Goal: Navigation & Orientation: Find specific page/section

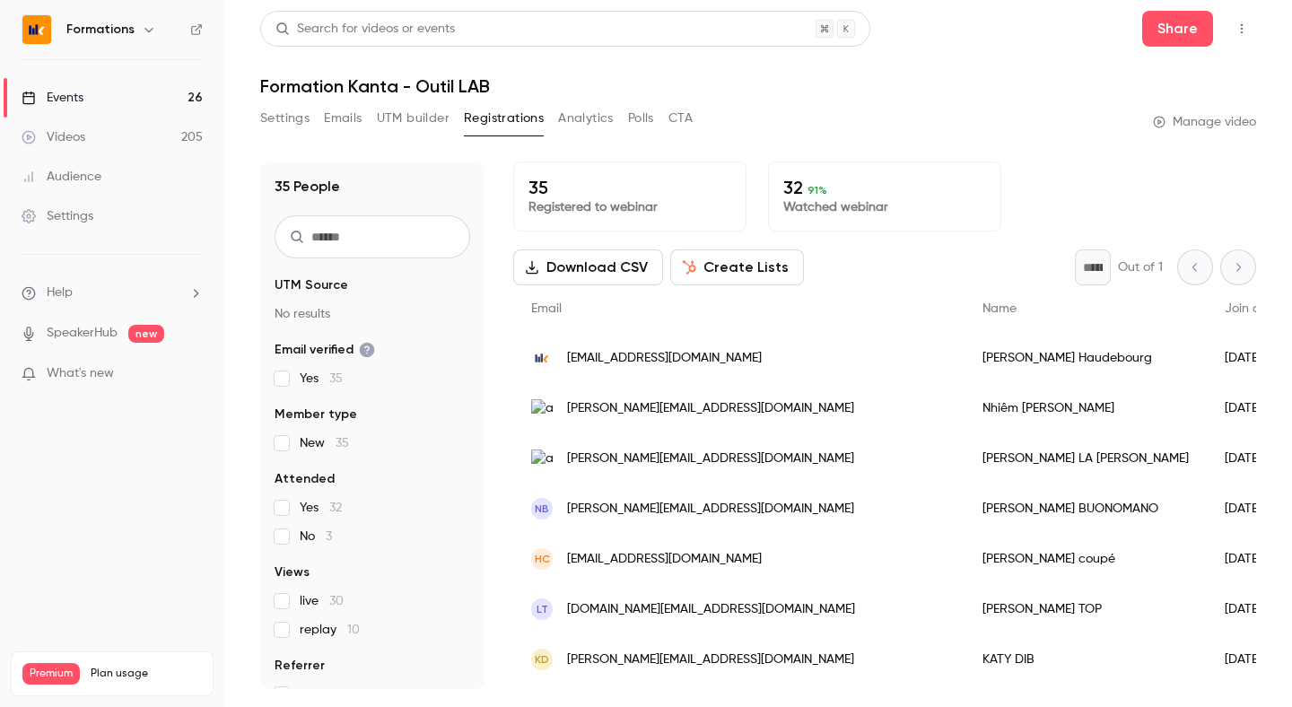
click at [94, 108] on link "Events 26" at bounding box center [112, 97] width 224 height 39
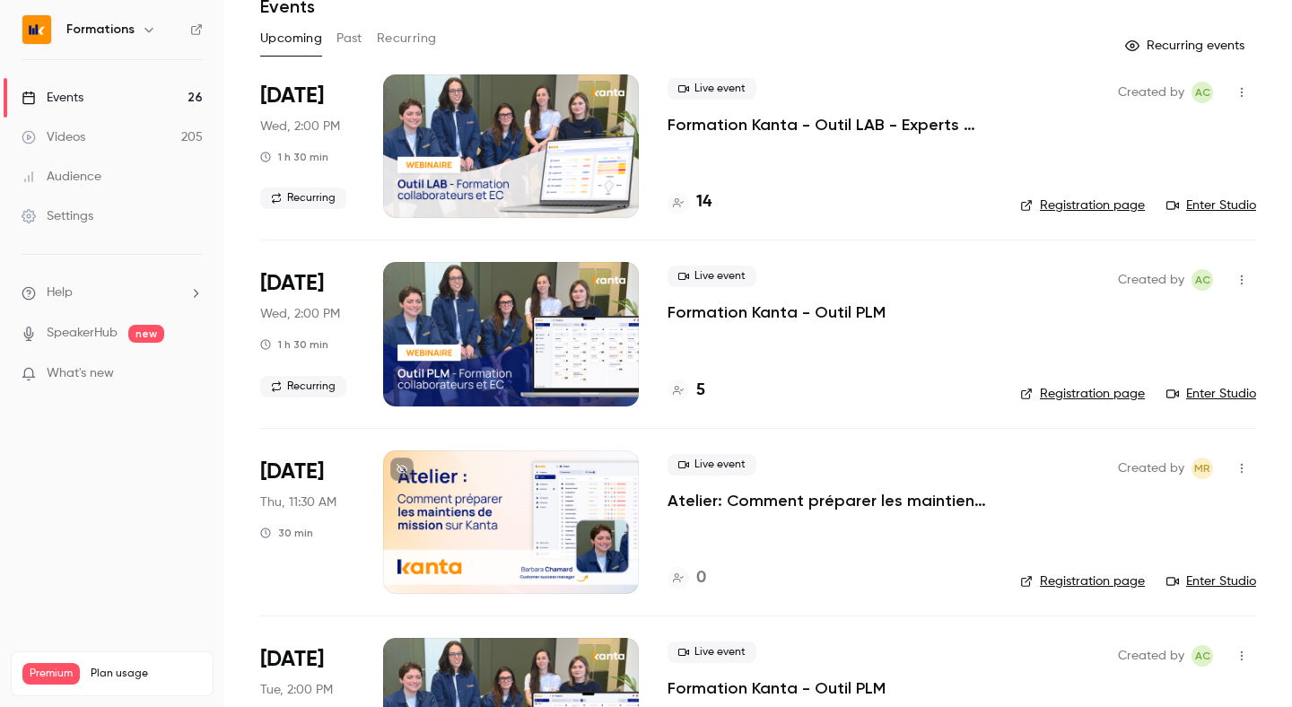
scroll to position [77, 0]
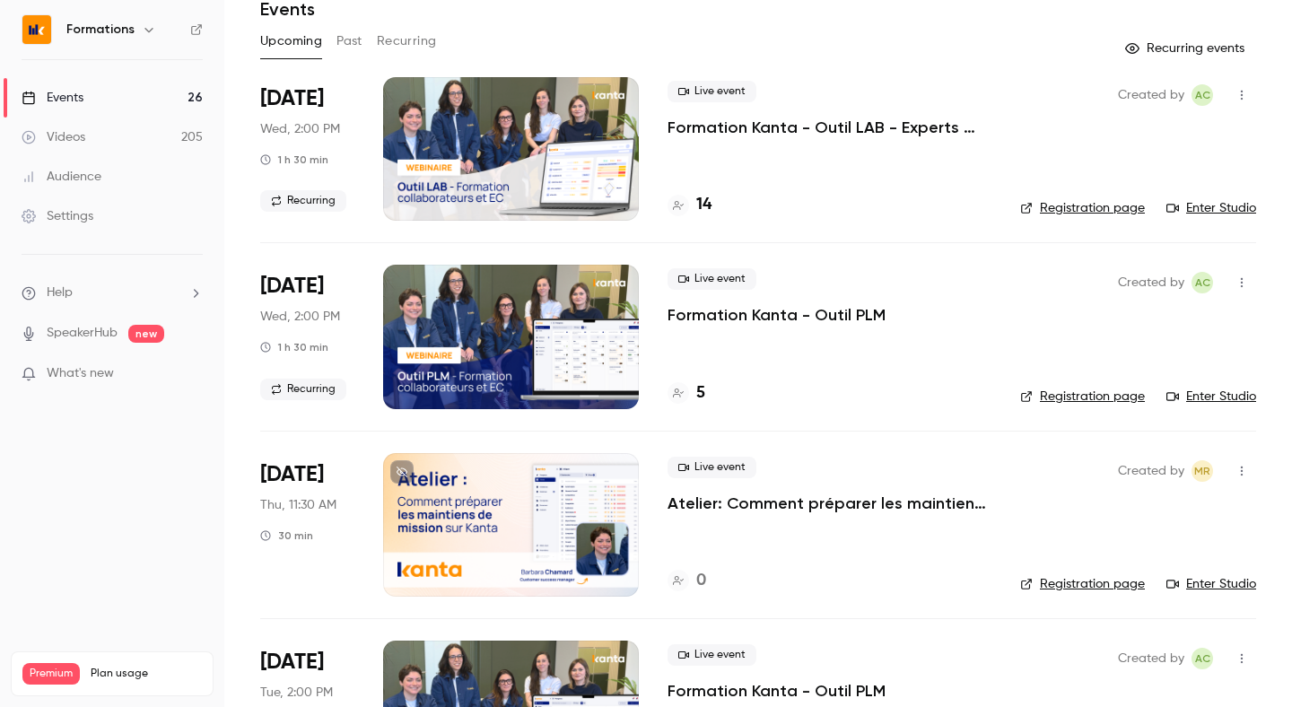
click at [709, 209] on h4 "14" at bounding box center [703, 205] width 15 height 24
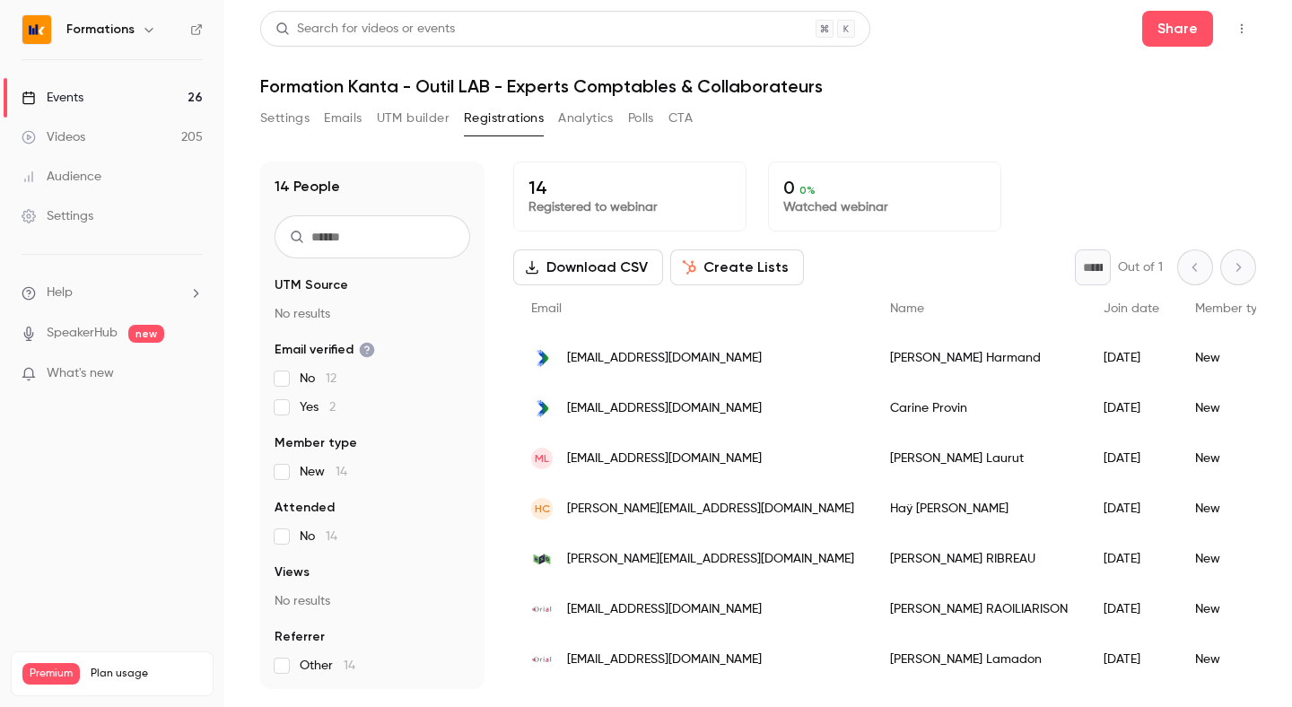
click at [79, 103] on div "Events" at bounding box center [53, 98] width 62 height 18
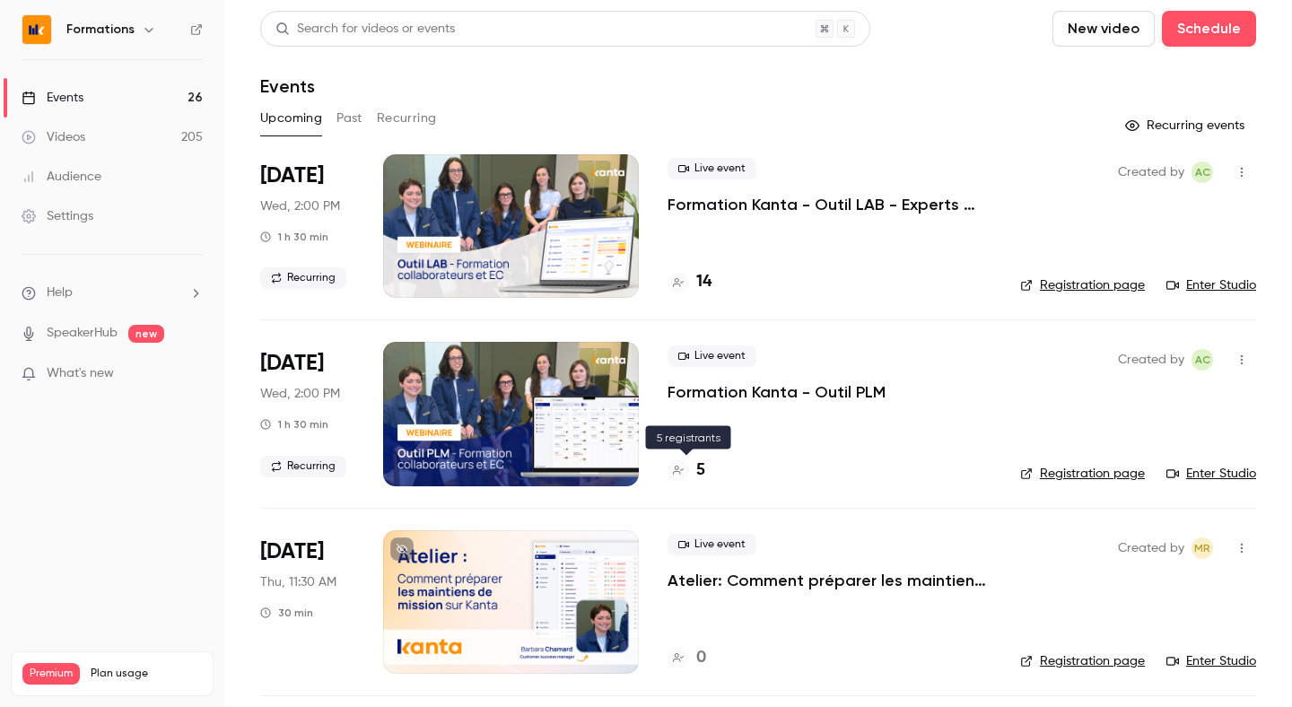
click at [703, 468] on h4 "5" at bounding box center [700, 471] width 9 height 24
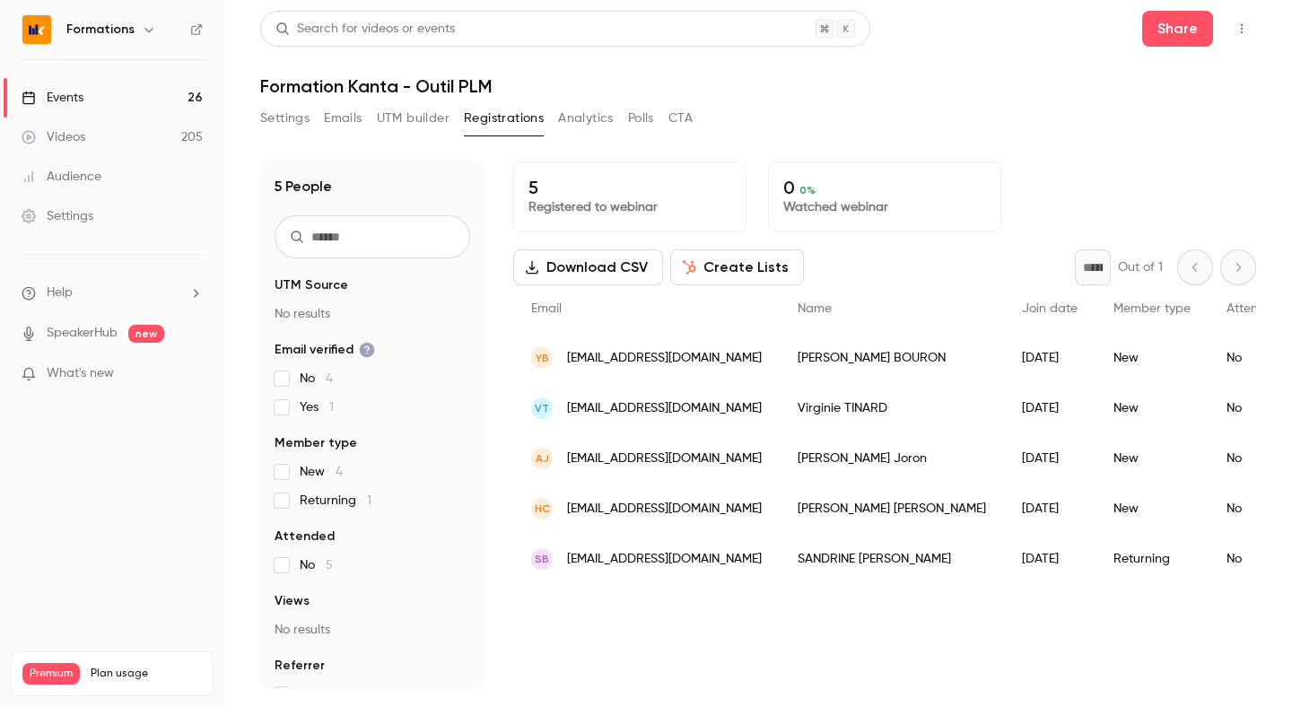
click at [104, 92] on link "Events 26" at bounding box center [112, 97] width 224 height 39
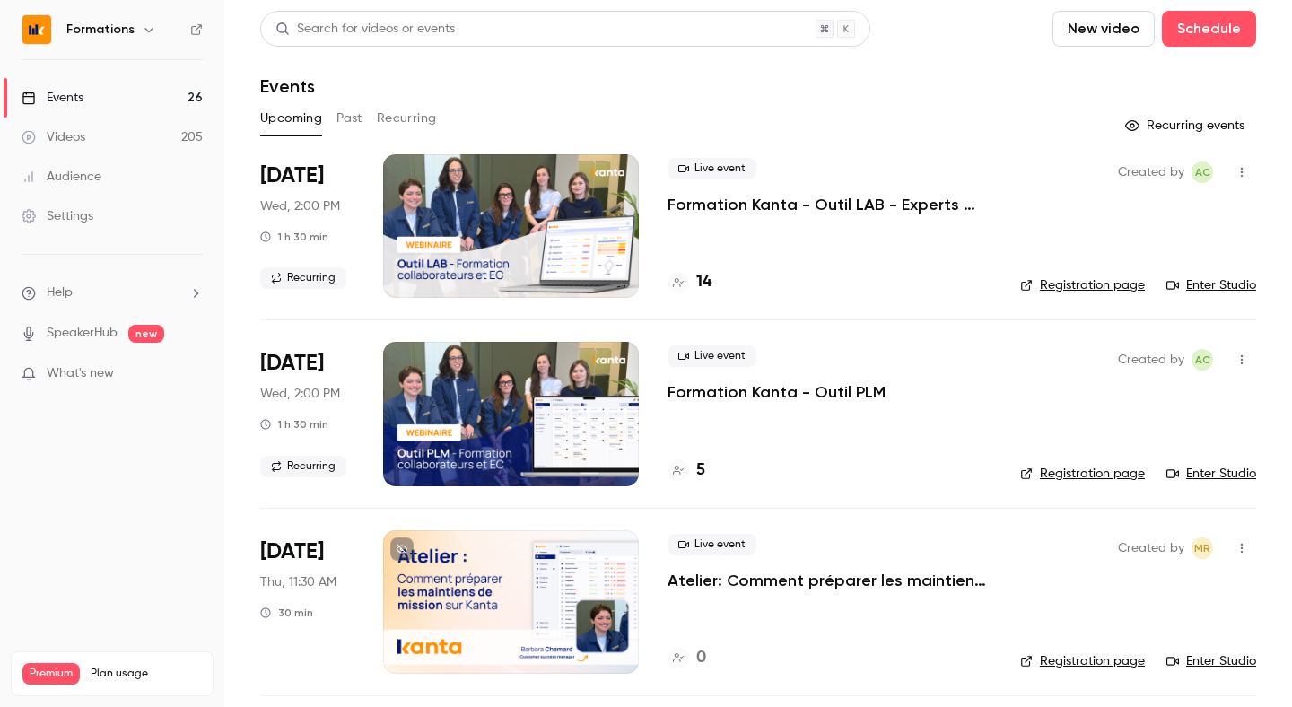
click at [1095, 289] on link "Registration page" at bounding box center [1082, 285] width 125 height 18
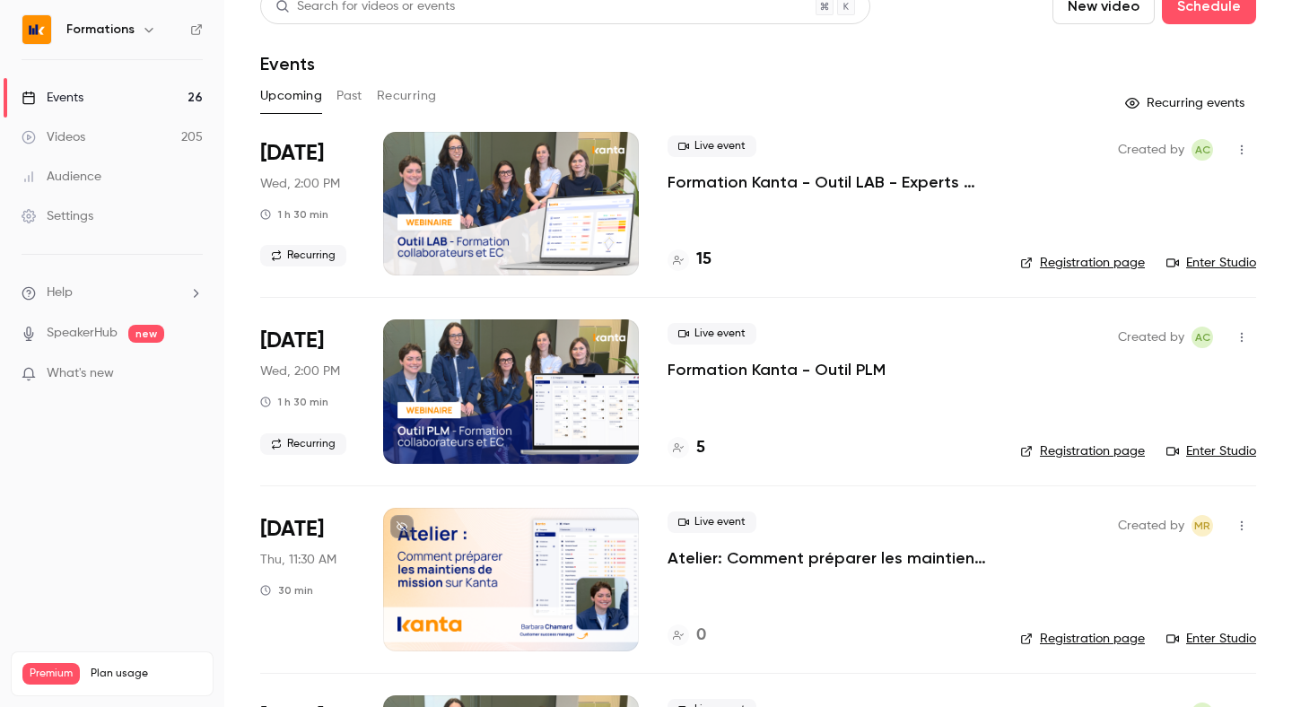
scroll to position [25, 0]
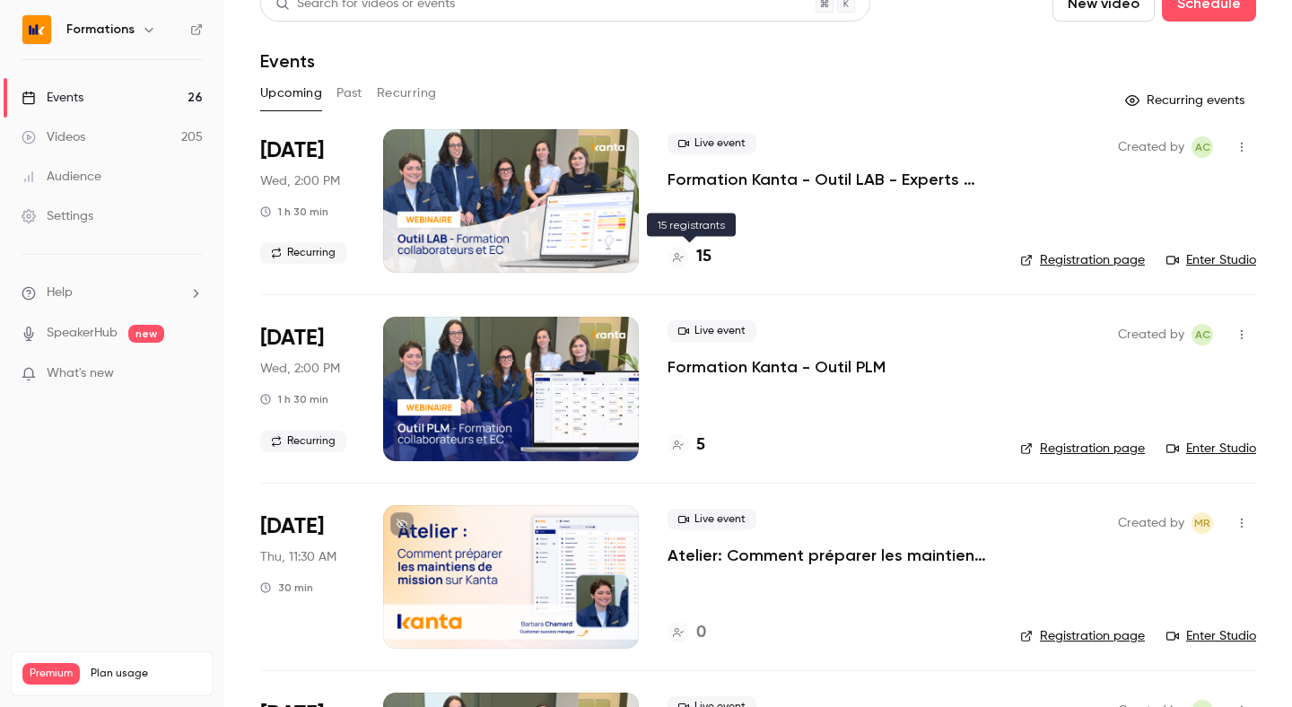
click at [699, 257] on h4 "15" at bounding box center [703, 257] width 15 height 24
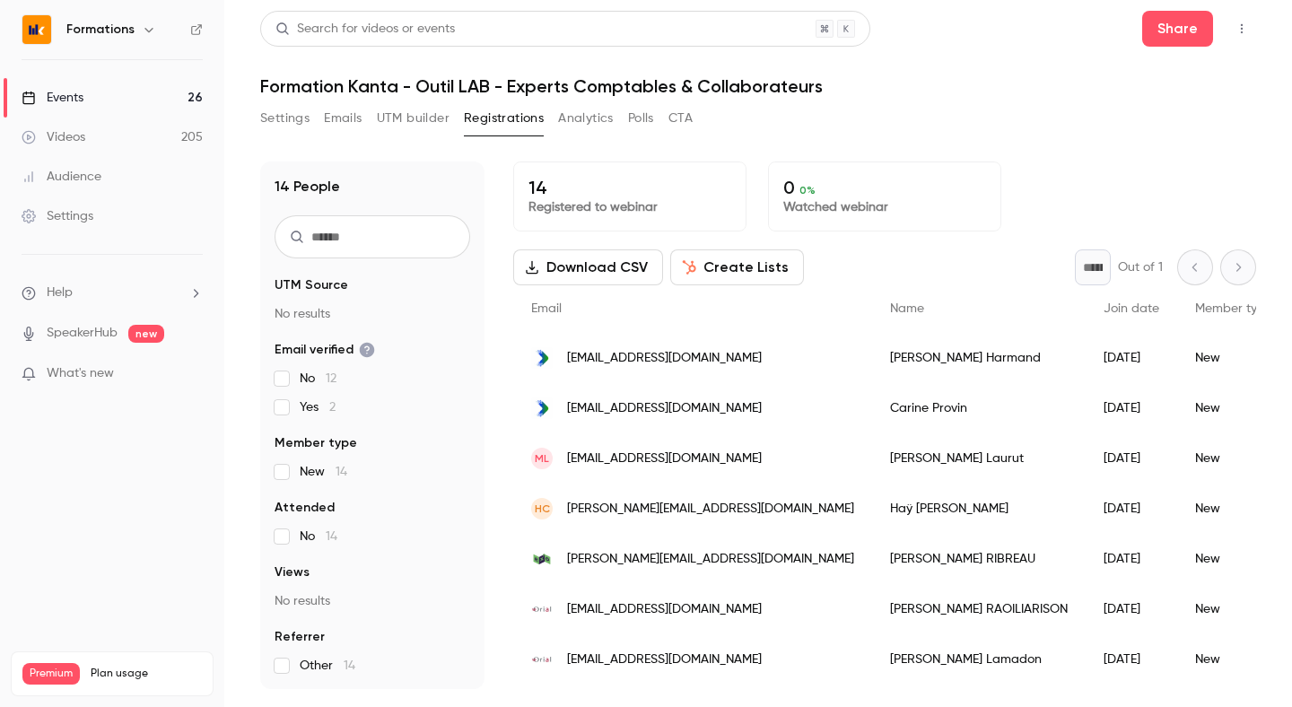
click at [163, 101] on link "Events 26" at bounding box center [112, 97] width 224 height 39
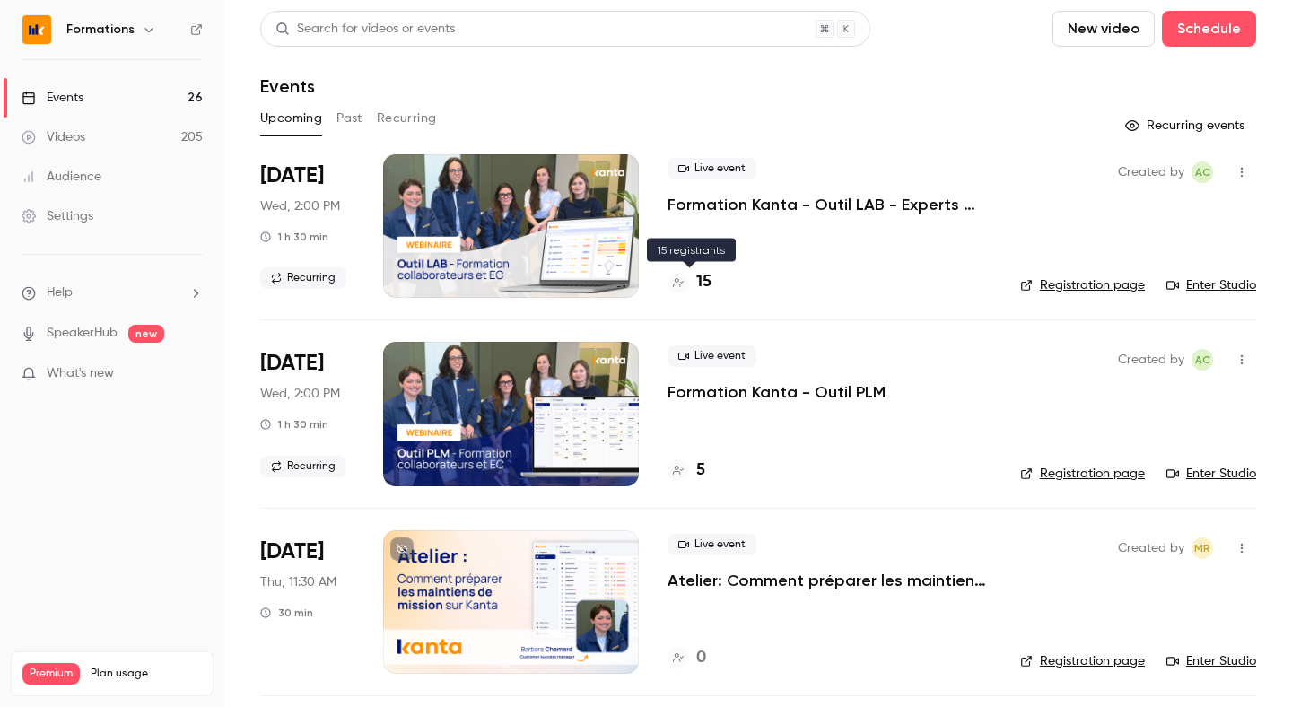
click at [693, 273] on div "15" at bounding box center [690, 282] width 44 height 24
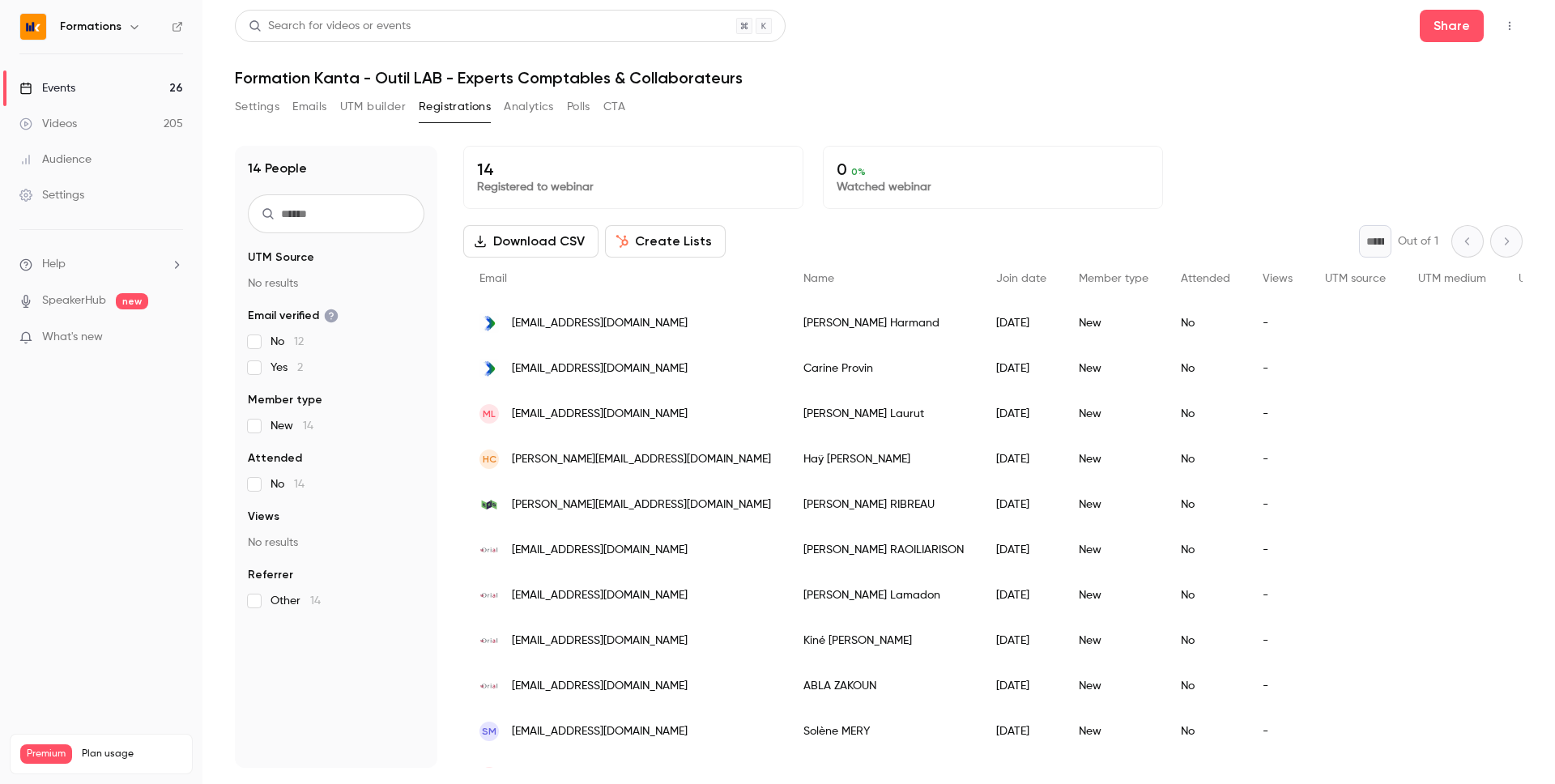
click at [81, 96] on link "Events 26" at bounding box center [101, 88] width 202 height 35
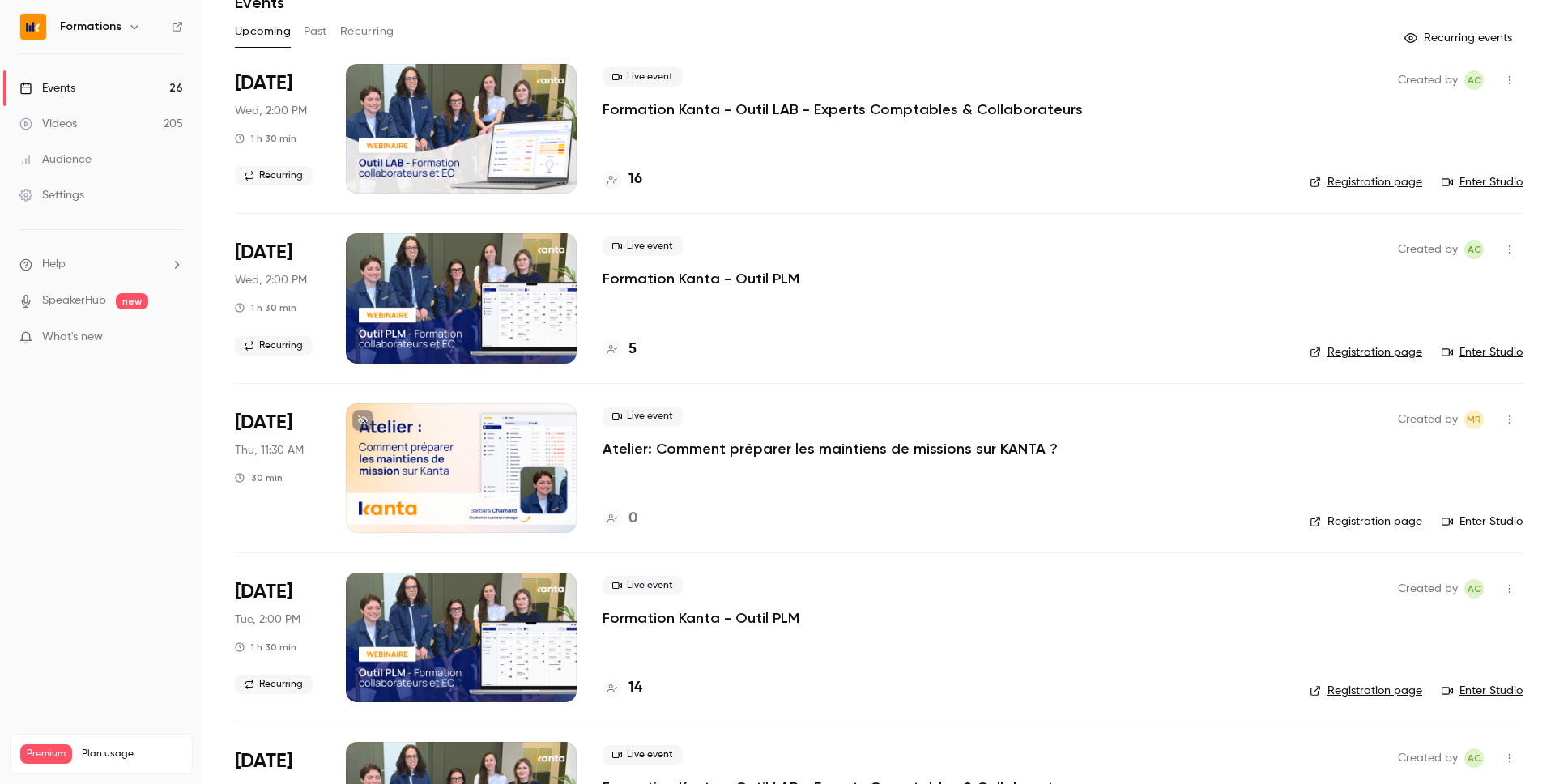
scroll to position [77, 0]
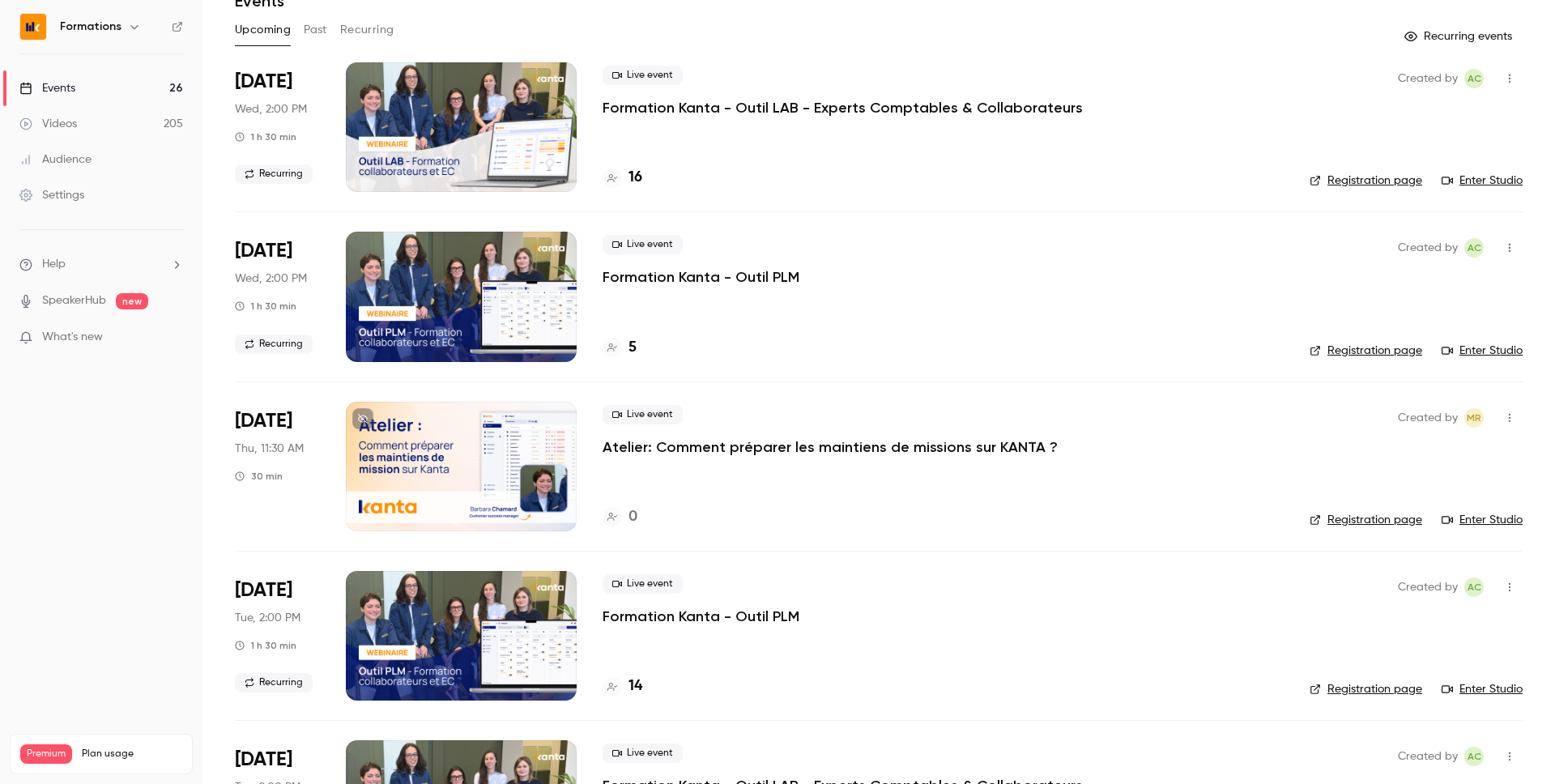
click at [309, 36] on button "Past" at bounding box center [315, 30] width 23 height 26
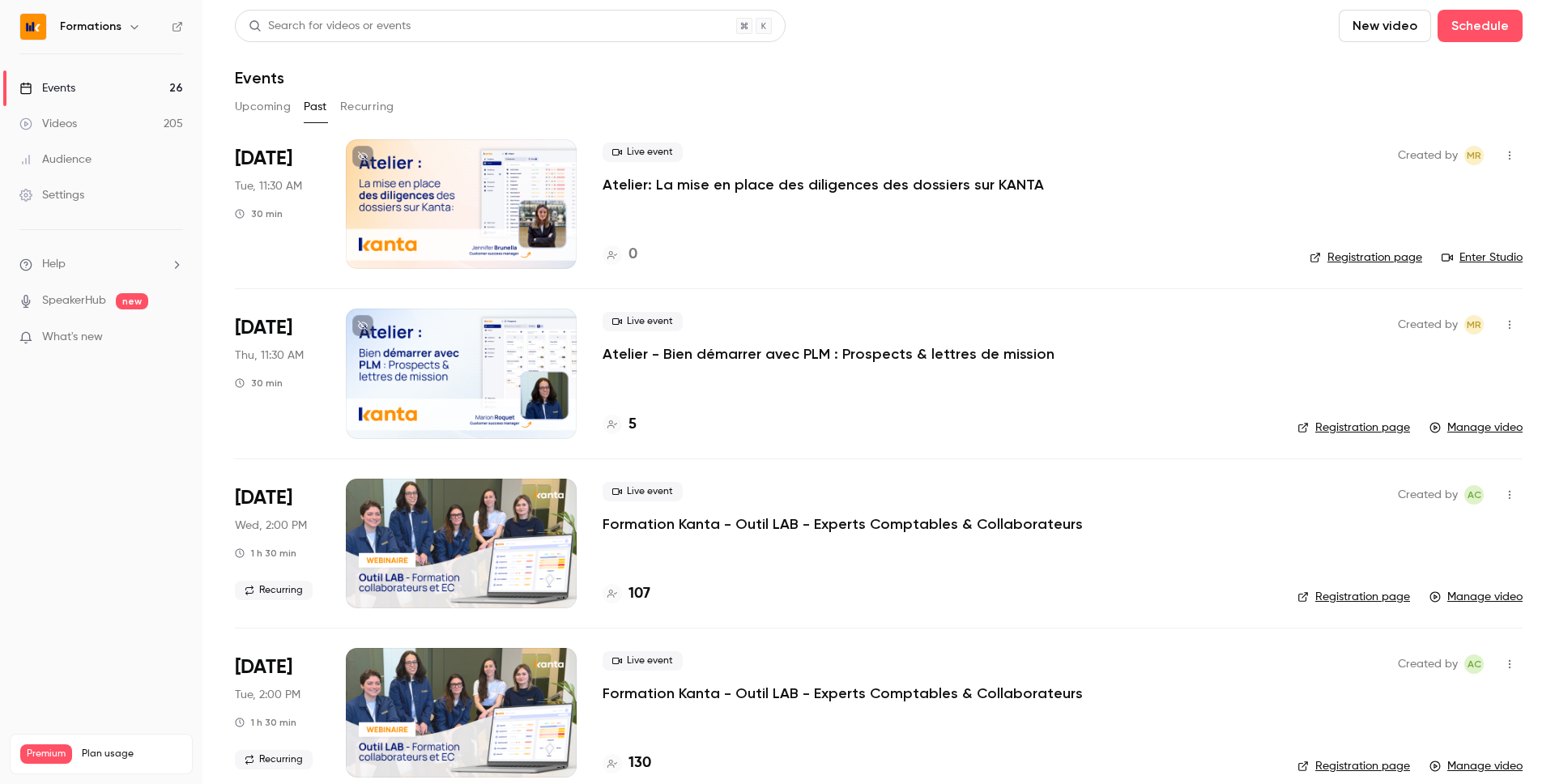
click at [367, 99] on button "Recurring" at bounding box center [367, 106] width 54 height 26
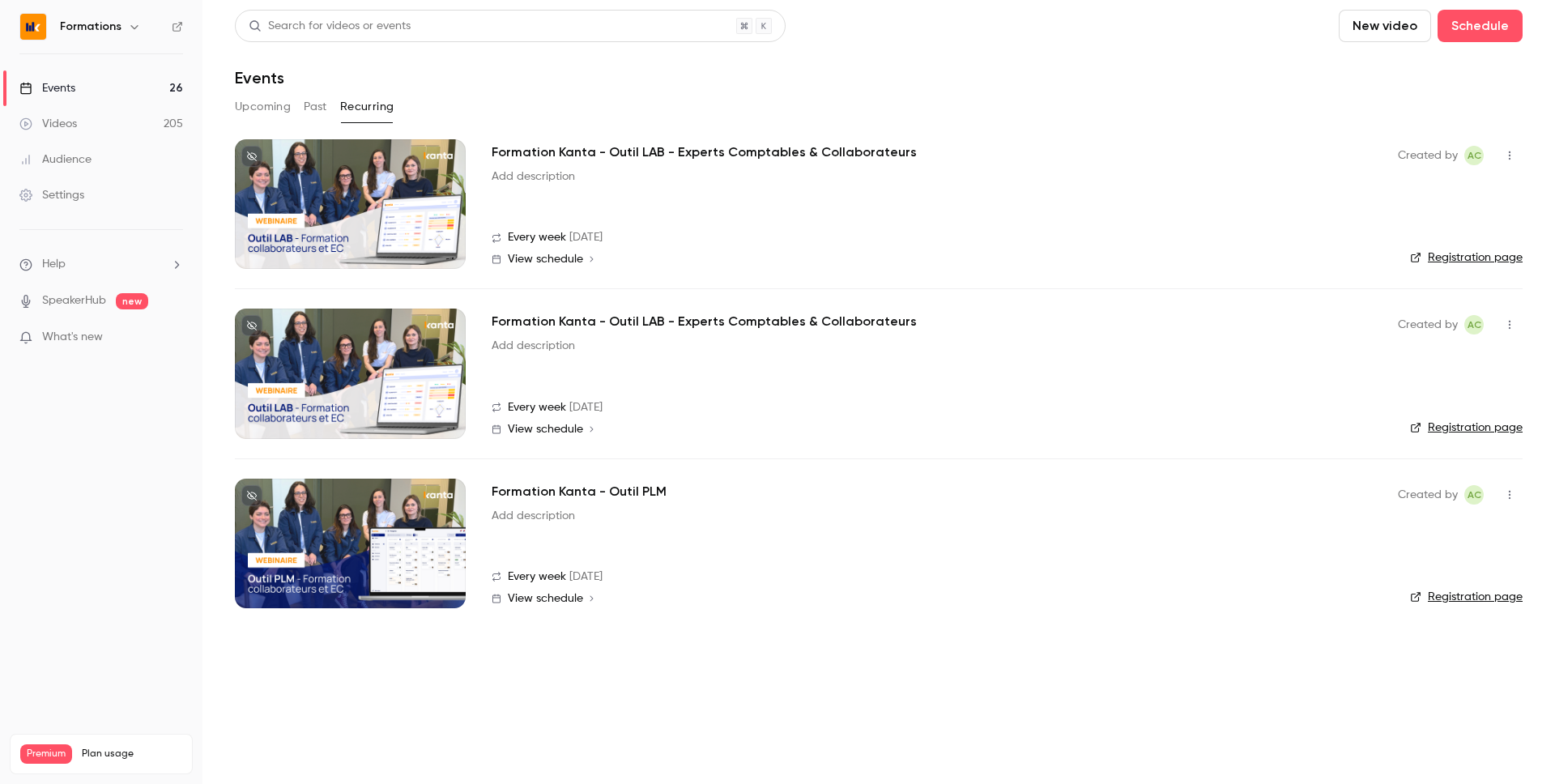
click at [312, 109] on button "Past" at bounding box center [315, 106] width 23 height 26
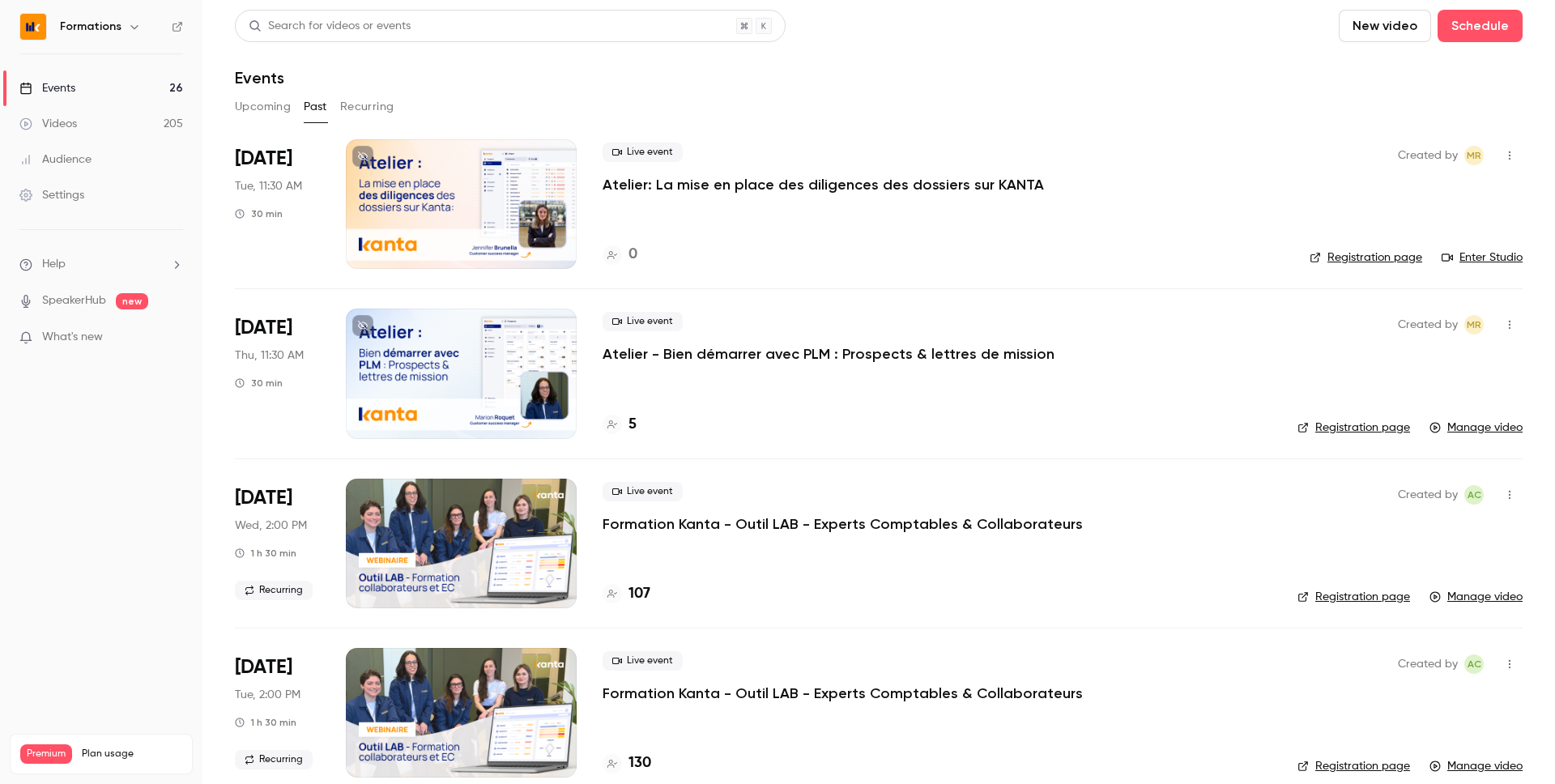
click at [356, 98] on button "Recurring" at bounding box center [367, 106] width 54 height 26
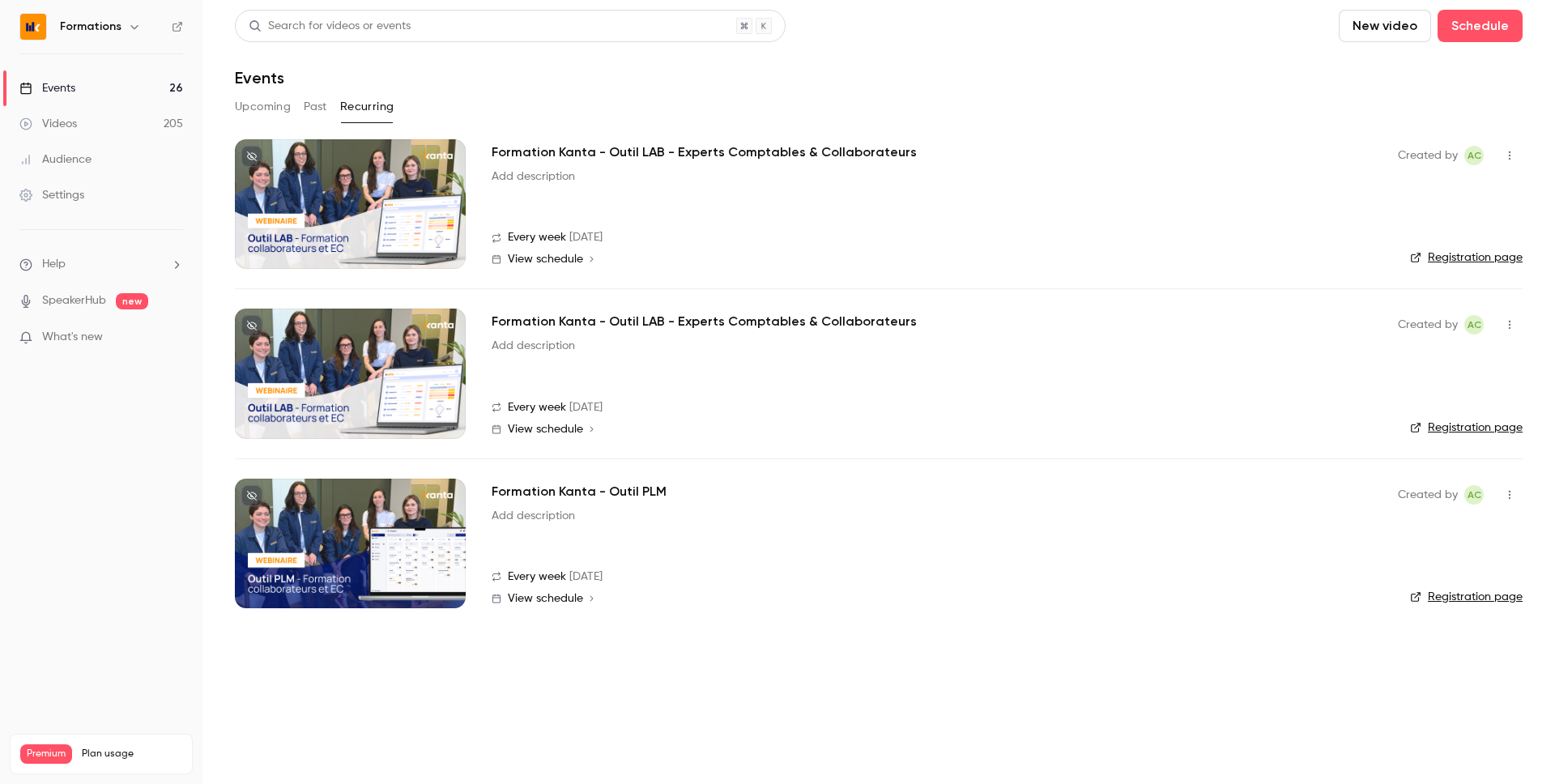
click at [579, 262] on span "View schedule" at bounding box center [545, 259] width 75 height 12
click at [564, 267] on div "Formation Kanta - Outil LAB - Experts Comptables & Collaborateurs Add descripti…" at bounding box center [931, 204] width 880 height 130
click at [560, 261] on span "View schedule" at bounding box center [545, 259] width 75 height 12
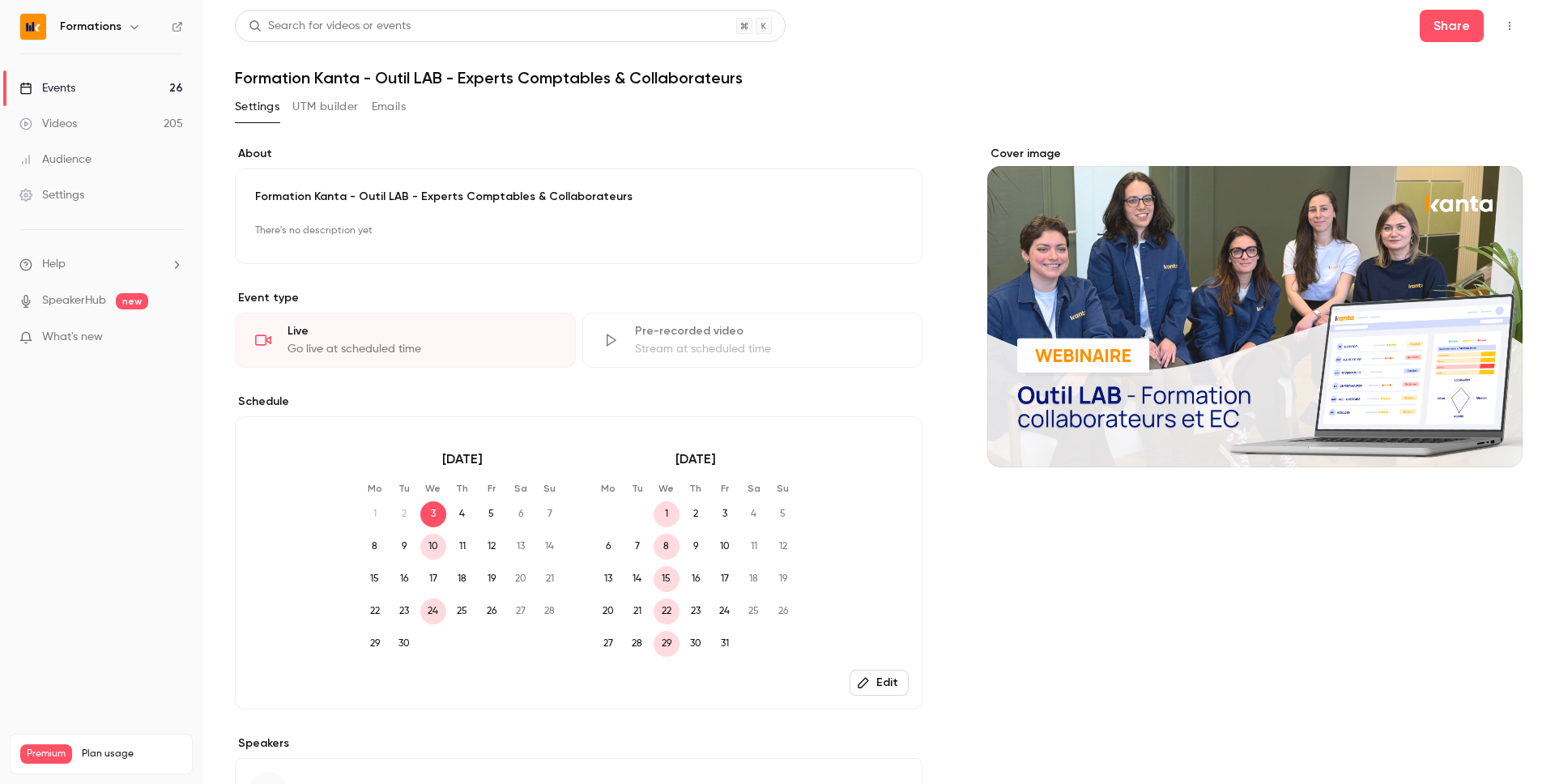
click at [121, 83] on link "Events 26" at bounding box center [101, 88] width 202 height 35
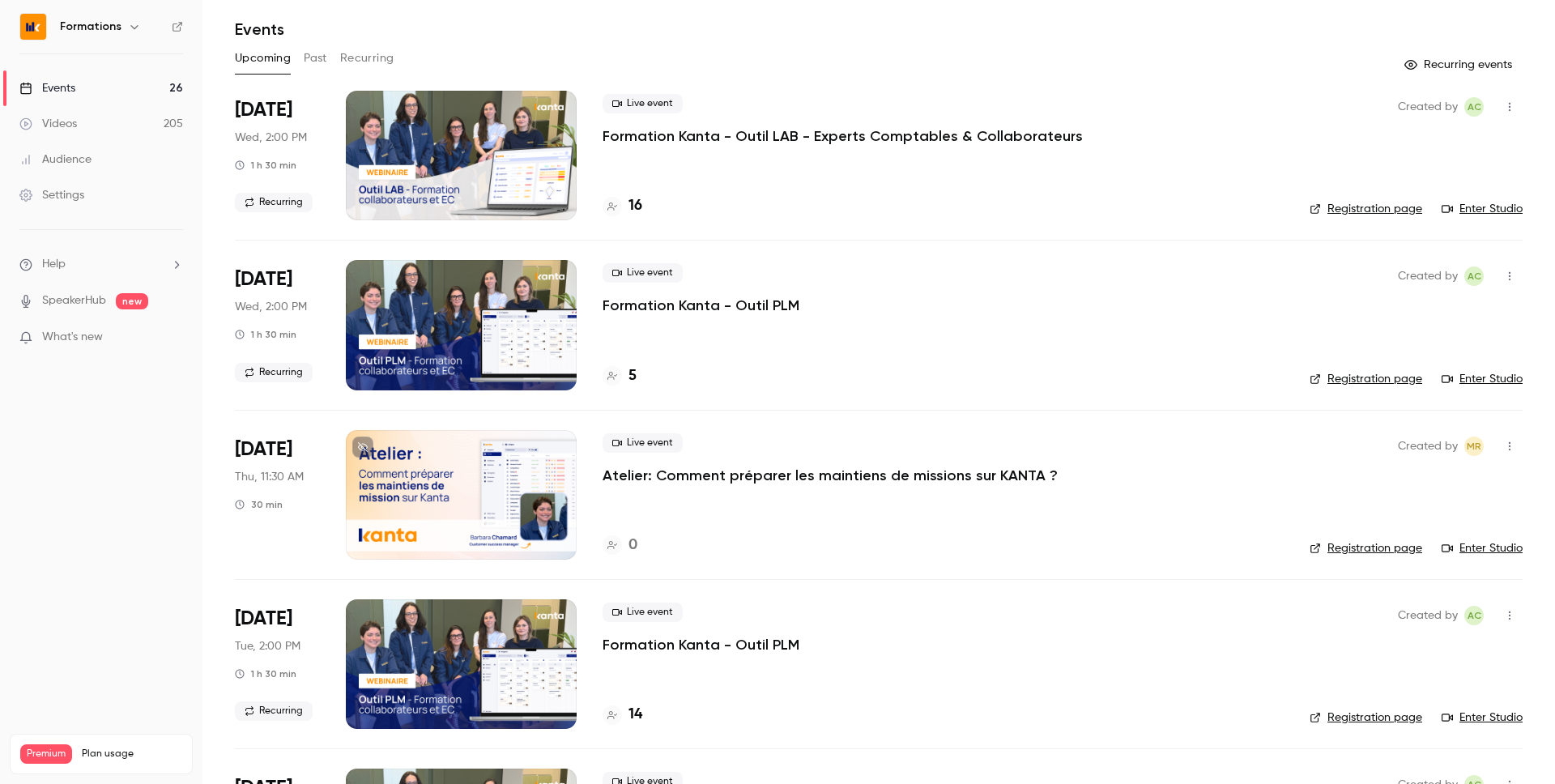
scroll to position [48, 0]
click at [329, 53] on div "Upcoming Past Recurring" at bounding box center [878, 59] width 1288 height 26
click at [347, 56] on button "Recurring" at bounding box center [367, 59] width 54 height 26
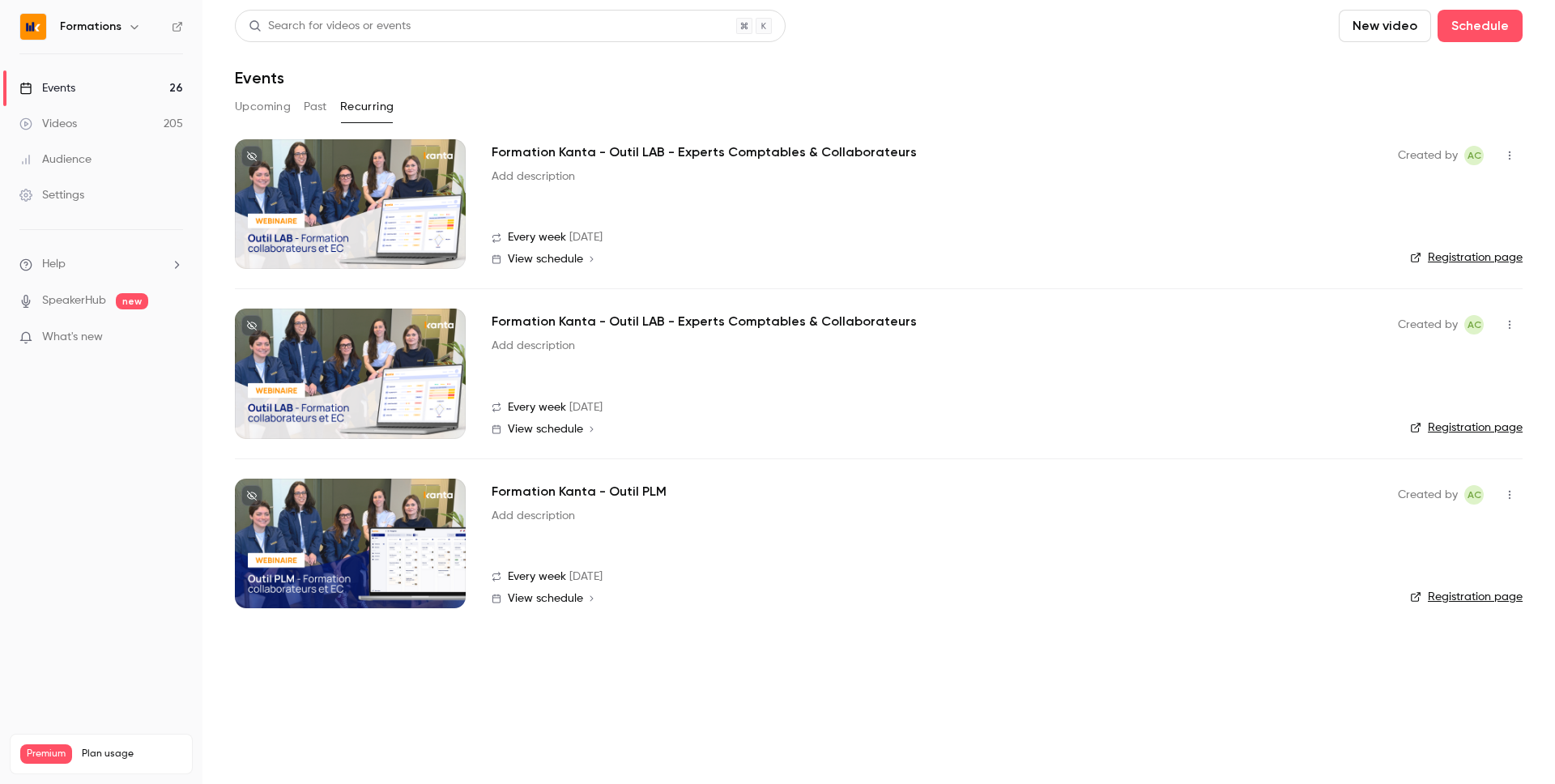
click at [1165, 256] on link "Registration page" at bounding box center [1466, 257] width 113 height 16
click at [1165, 431] on link "Registration page" at bounding box center [1466, 428] width 113 height 16
